Goal: Find specific page/section: Find specific page/section

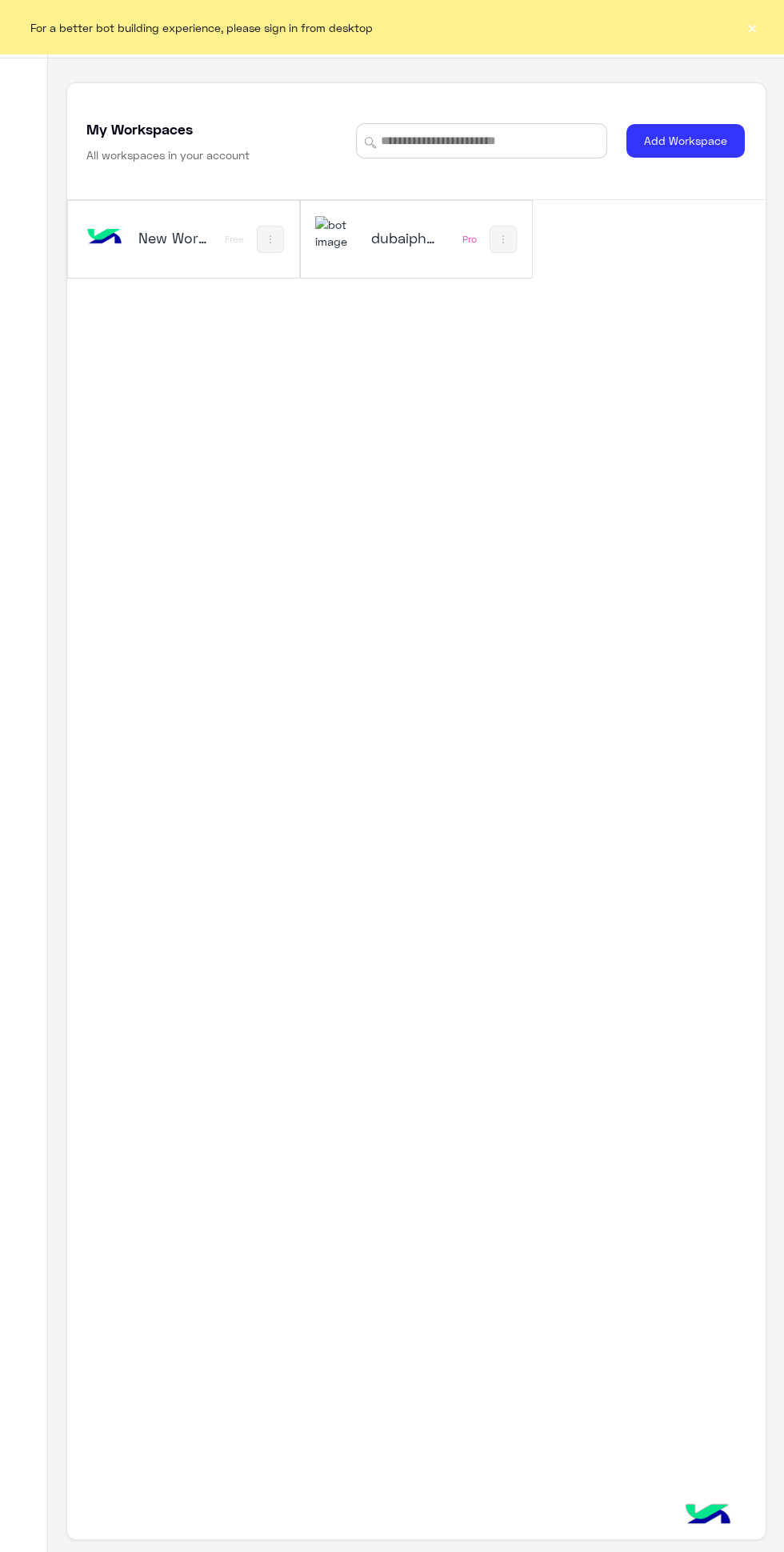
click at [751, 26] on button "×" at bounding box center [752, 26] width 16 height 16
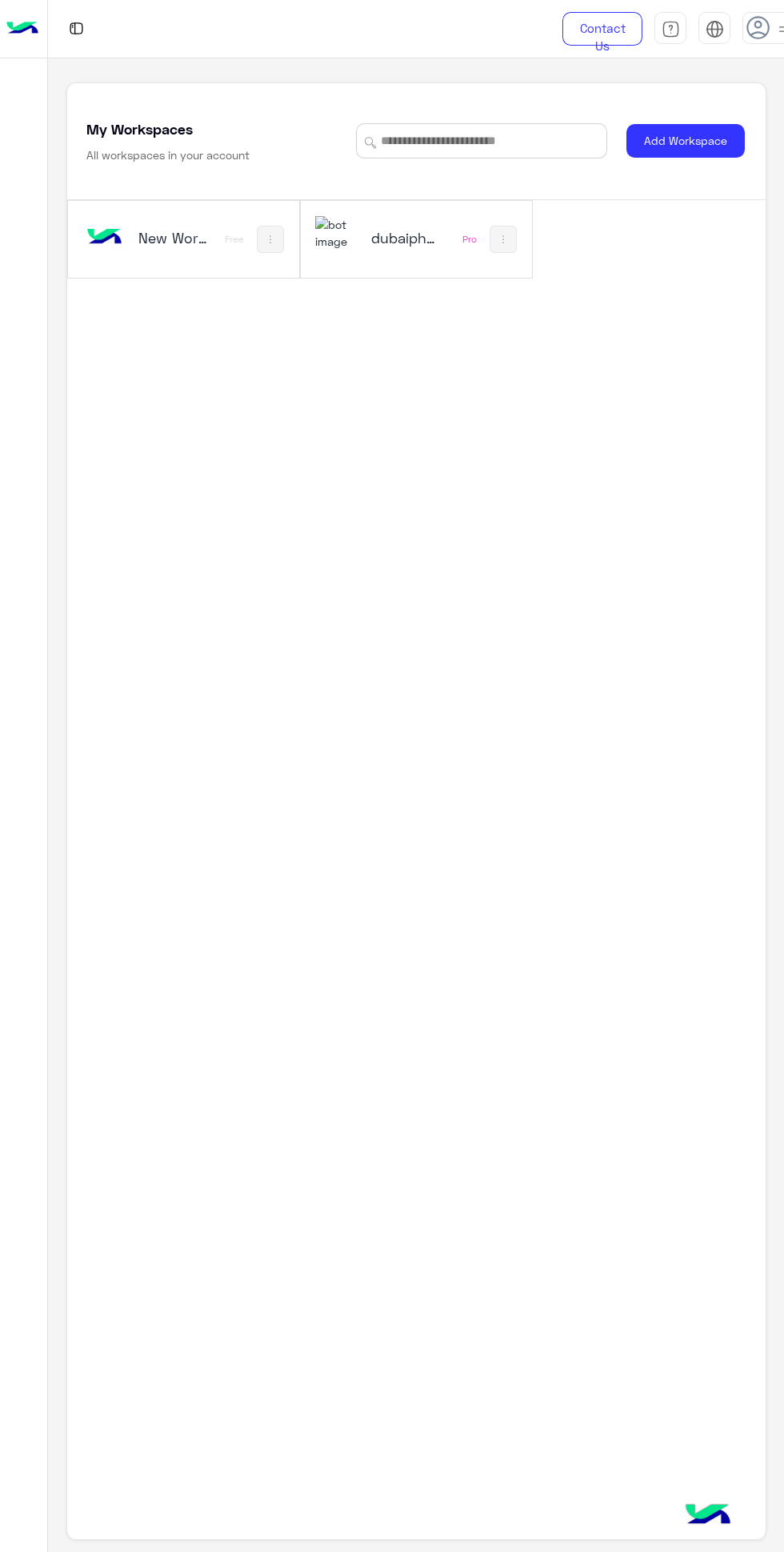
click at [423, 245] on h5 "dubaiphone" at bounding box center [407, 238] width 73 height 19
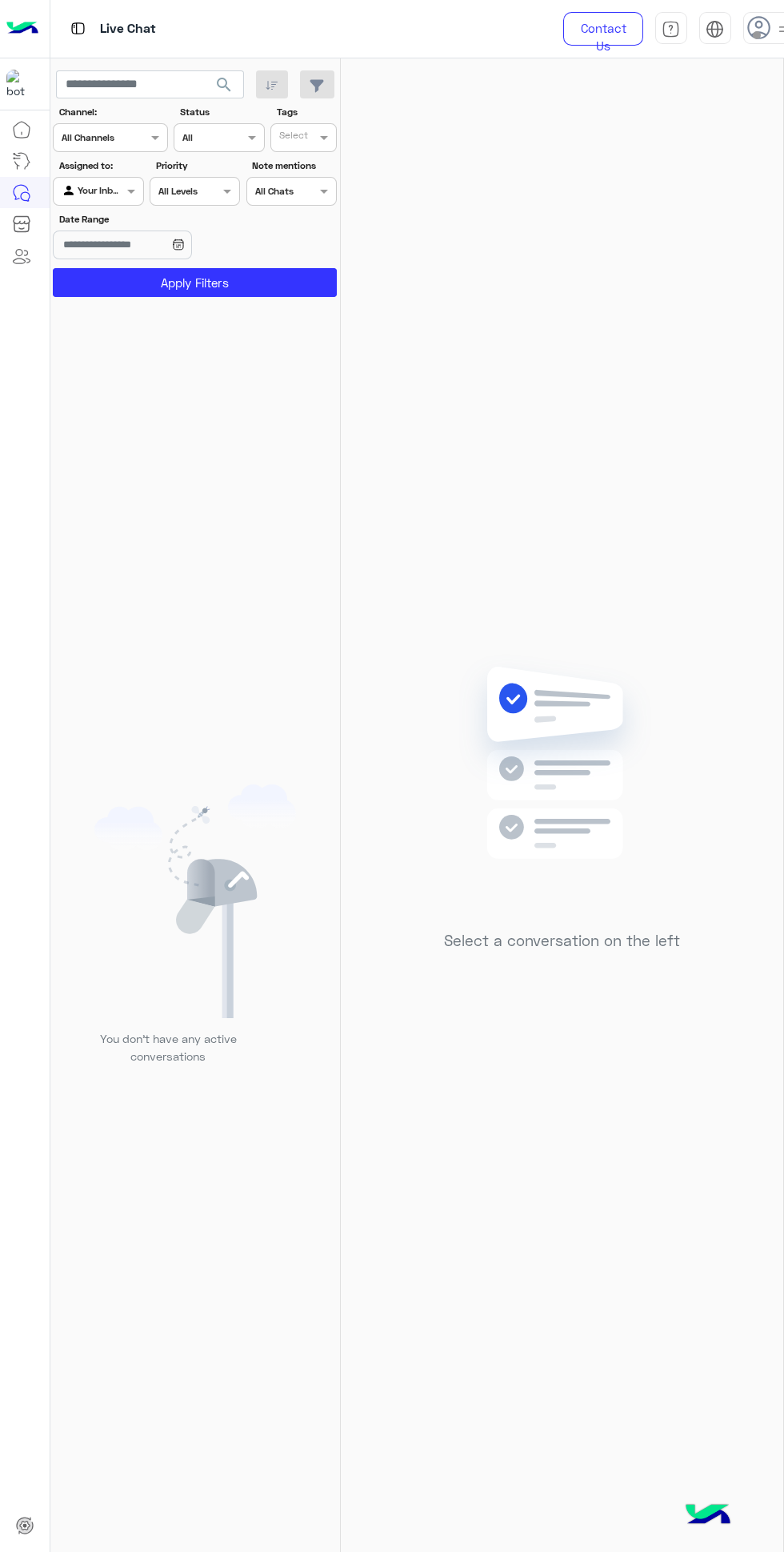
click at [749, 38] on icon at bounding box center [759, 27] width 24 height 24
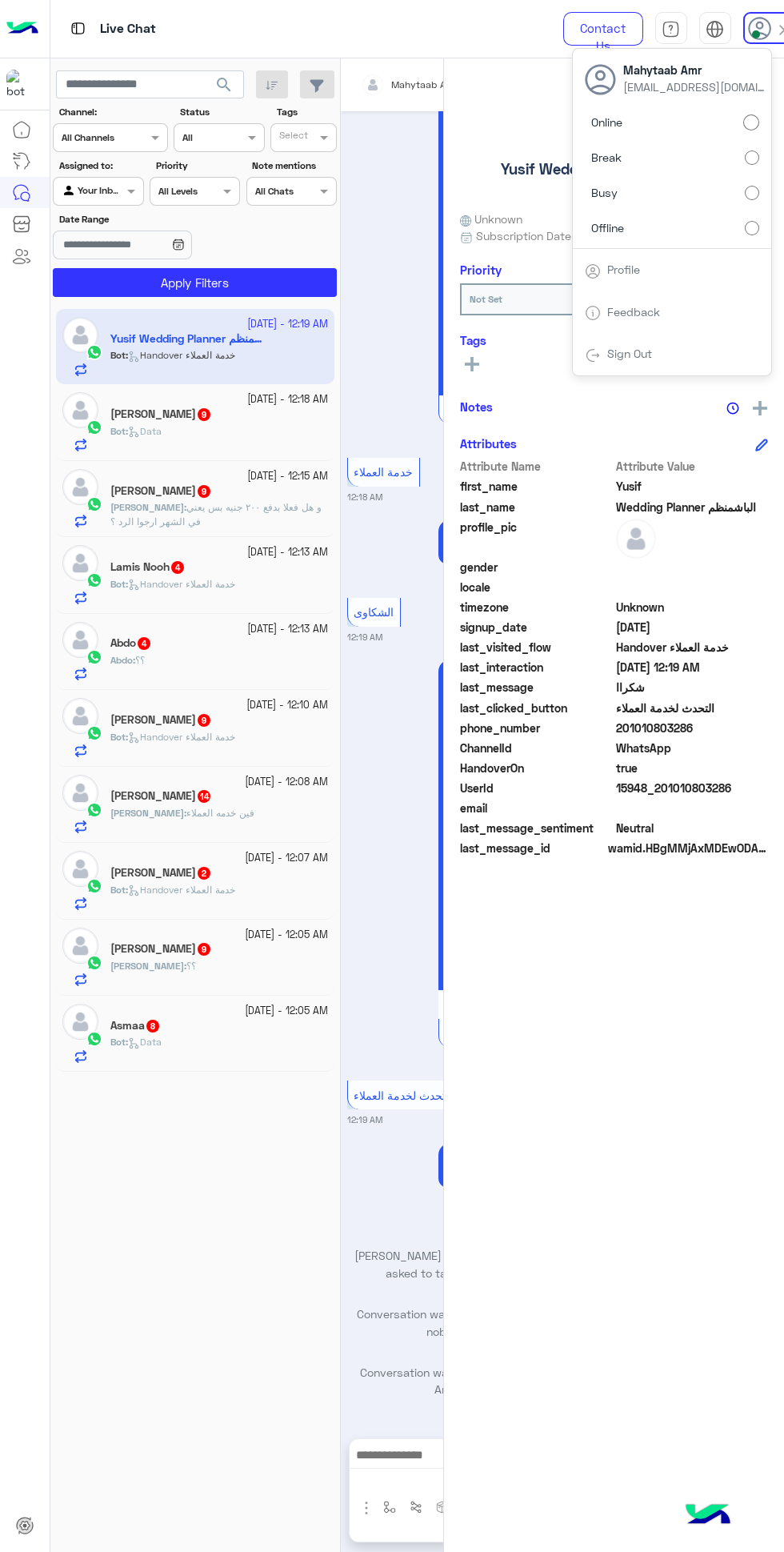
scroll to position [3356, 0]
